Goal: Find specific page/section: Find specific page/section

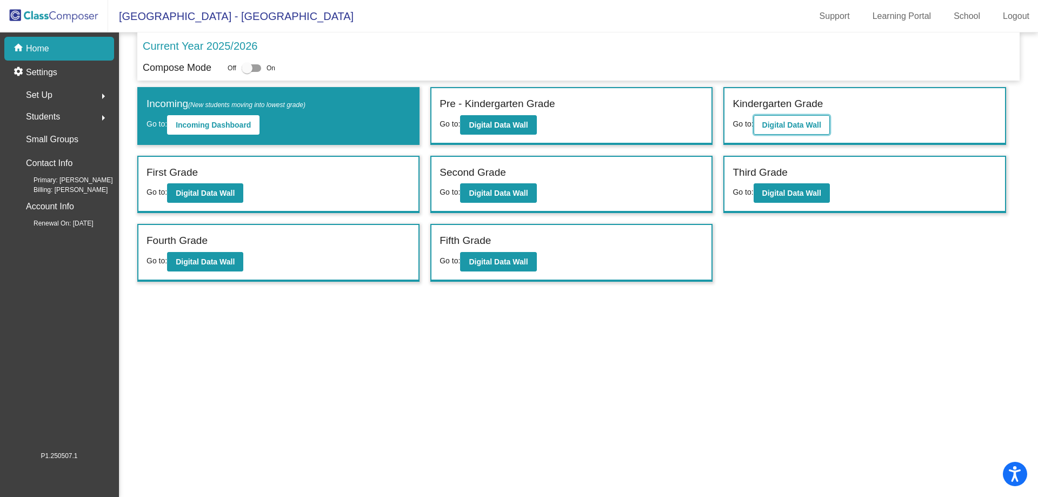
click at [787, 122] on b "Digital Data Wall" at bounding box center [791, 125] width 59 height 9
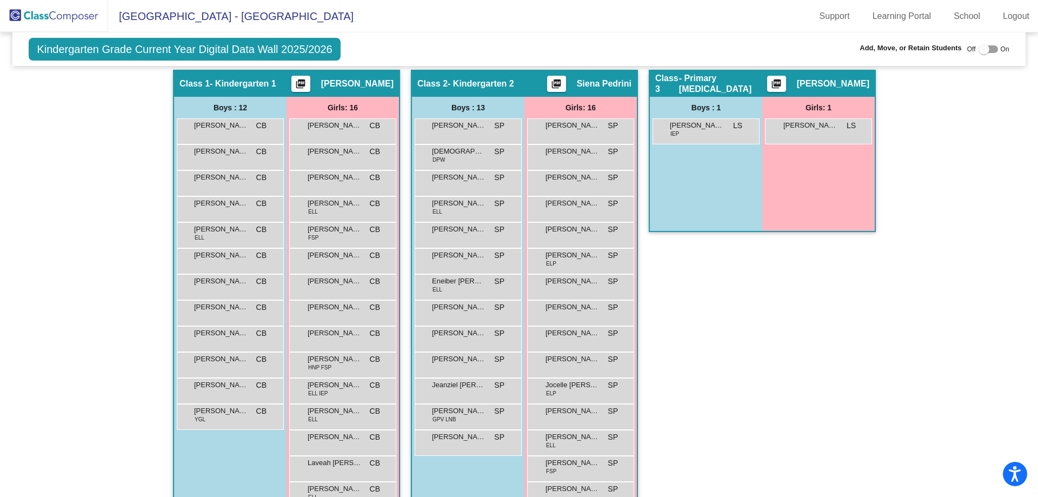
scroll to position [137, 0]
